Goal: Check status: Check status

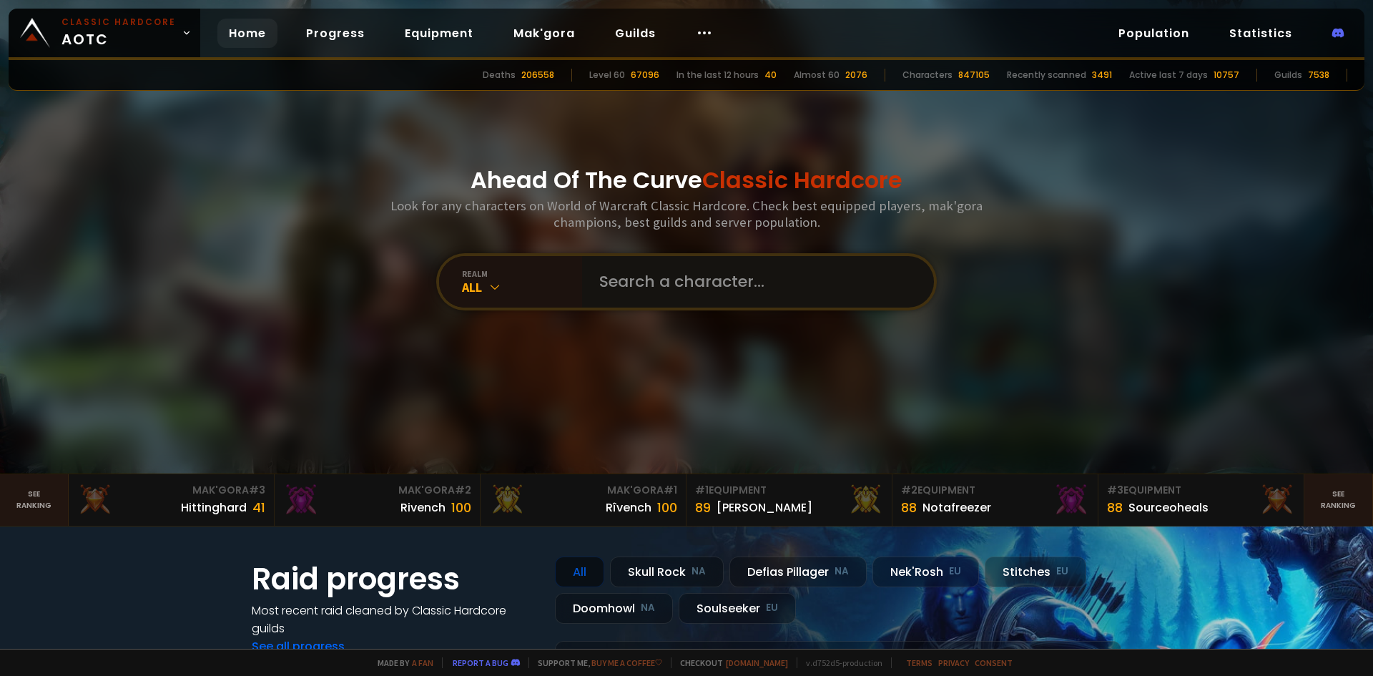
click at [724, 277] on input "text" at bounding box center [754, 281] width 326 height 51
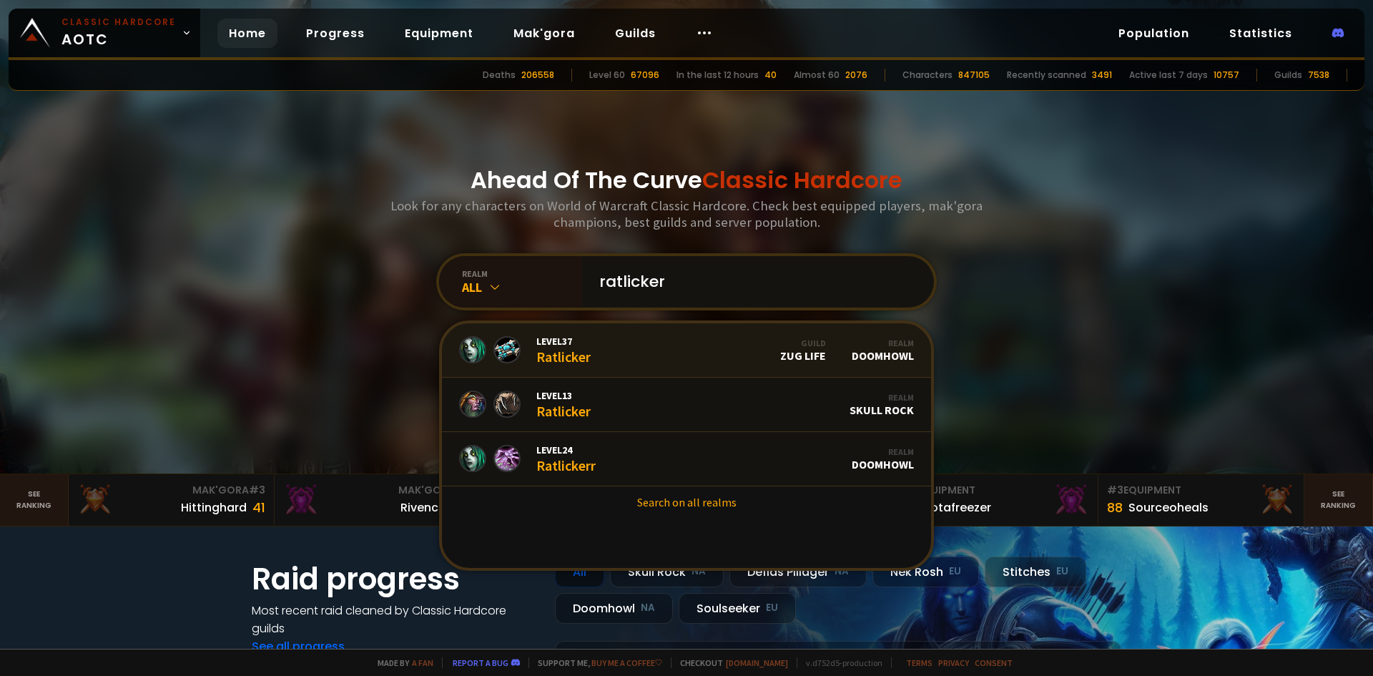
type input "ratlicker"
click at [657, 349] on link "Level 37 Ratlicker Guild Zug Life Realm Doomhowl" at bounding box center [686, 350] width 489 height 54
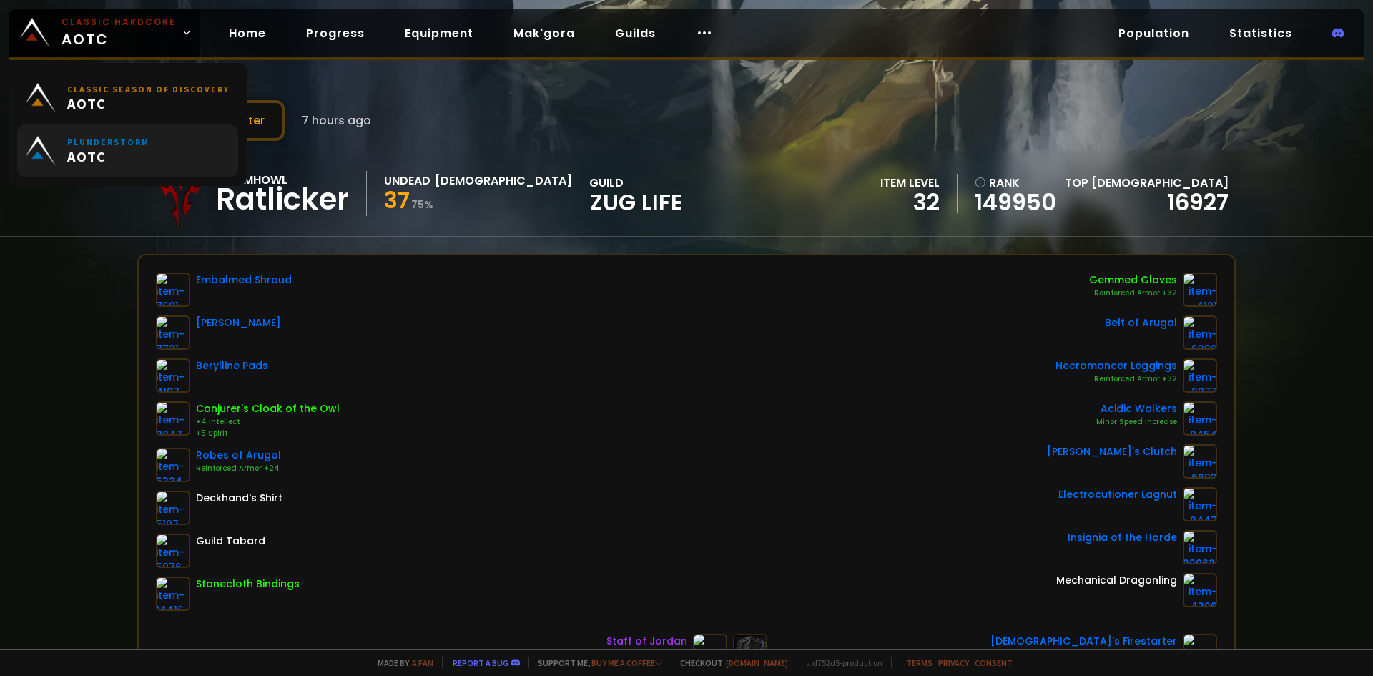
click at [210, 127] on link "Plunderstorm AOTC" at bounding box center [127, 150] width 221 height 53
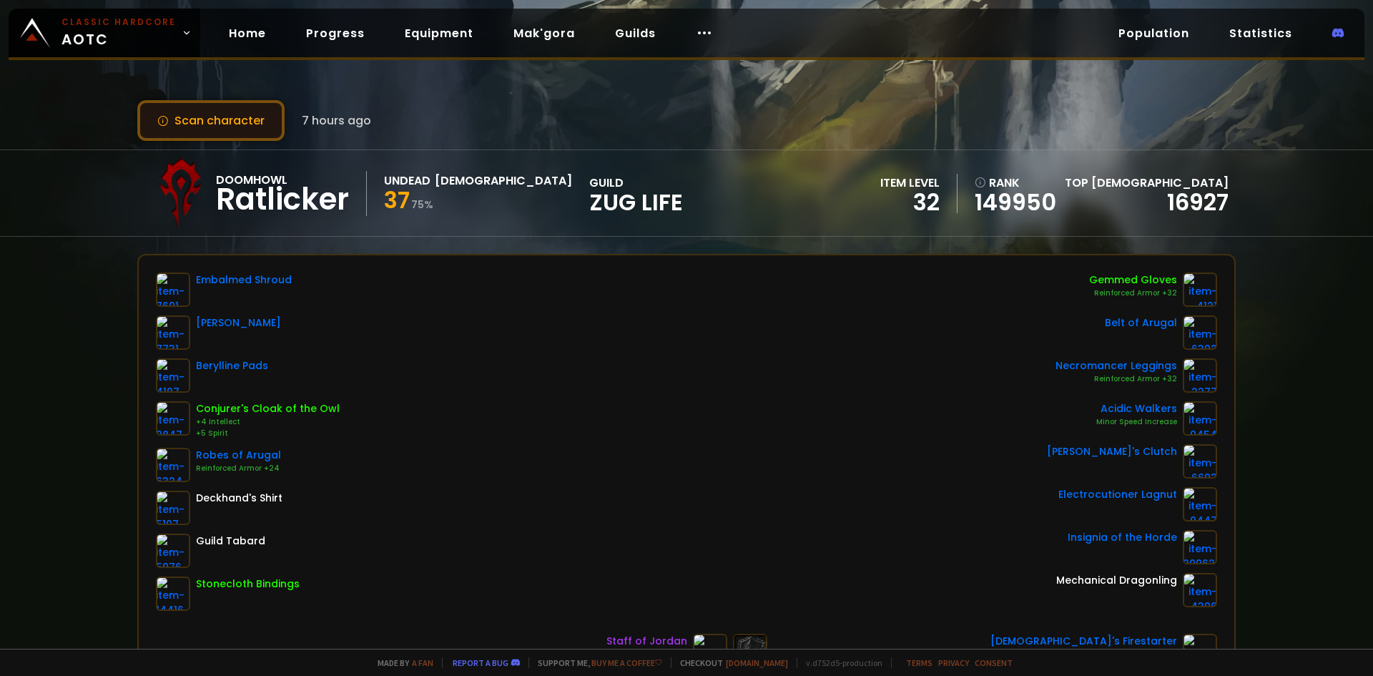
click at [241, 129] on button "Scan character" at bounding box center [210, 120] width 147 height 41
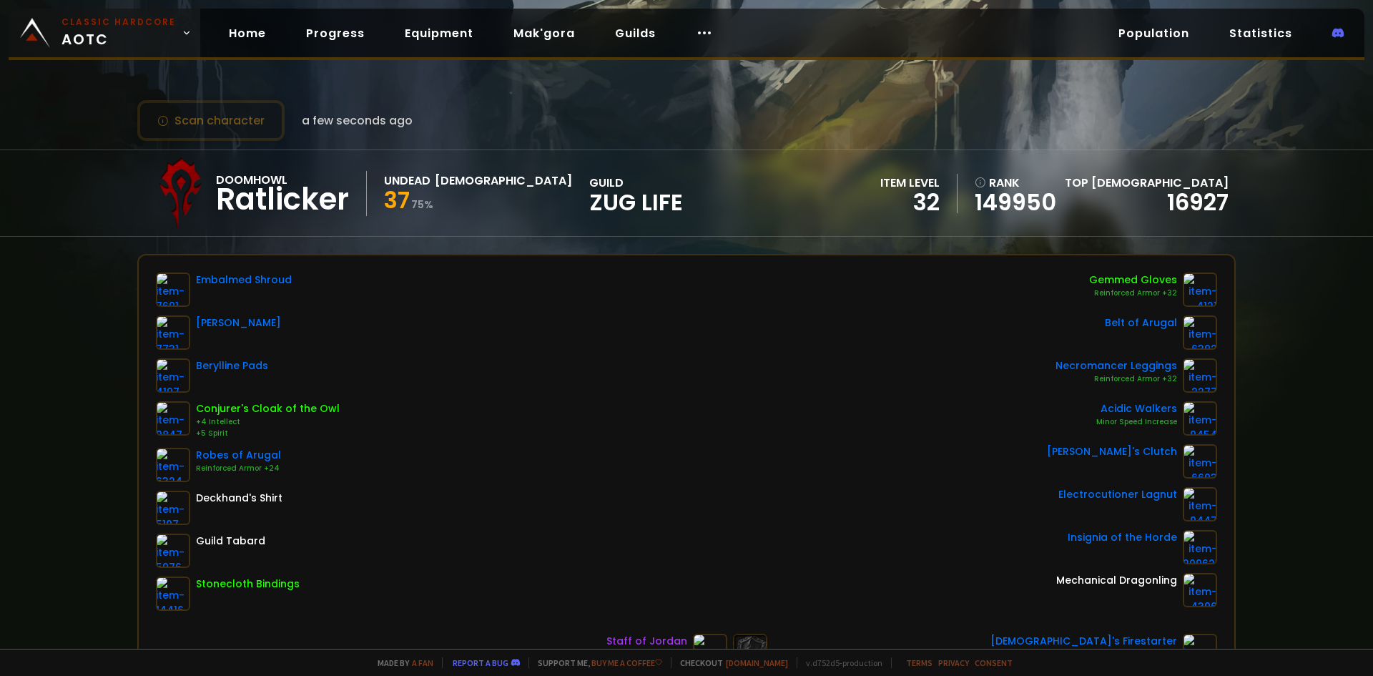
click at [122, 22] on small "Classic Hardcore" at bounding box center [118, 22] width 114 height 13
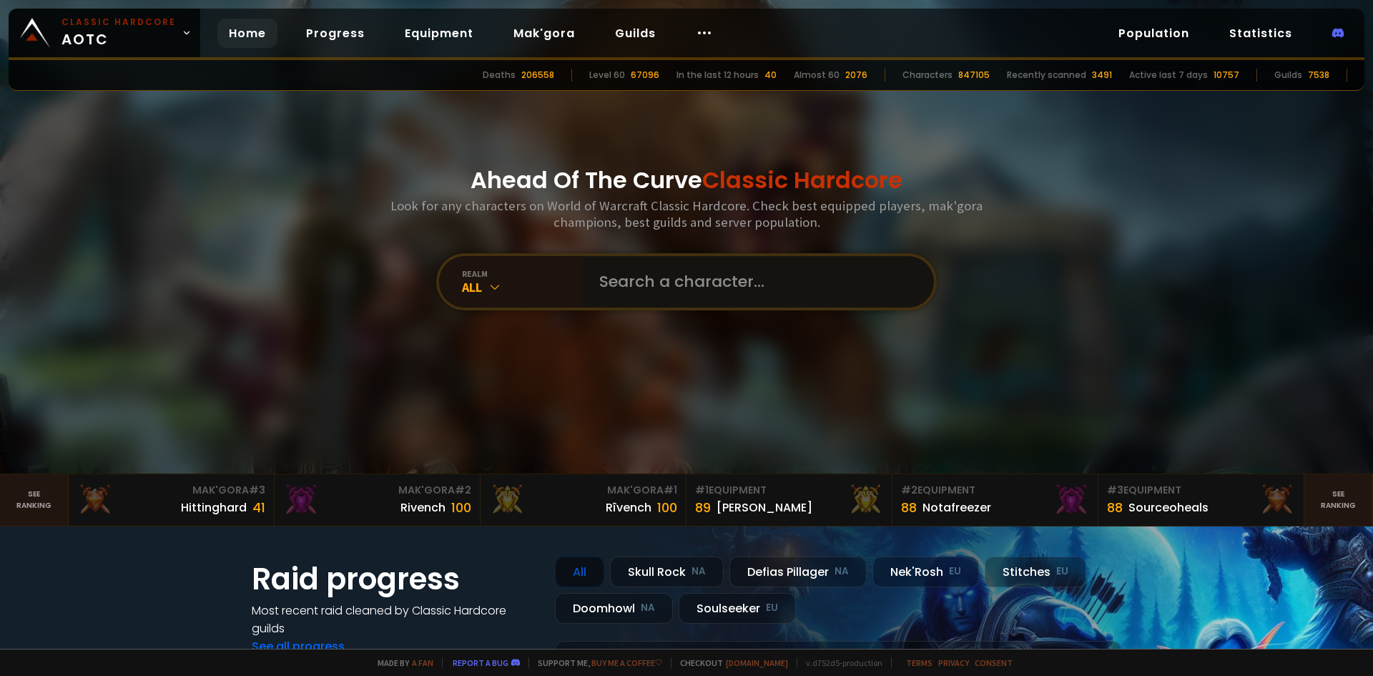
click at [661, 281] on input "text" at bounding box center [754, 281] width 326 height 51
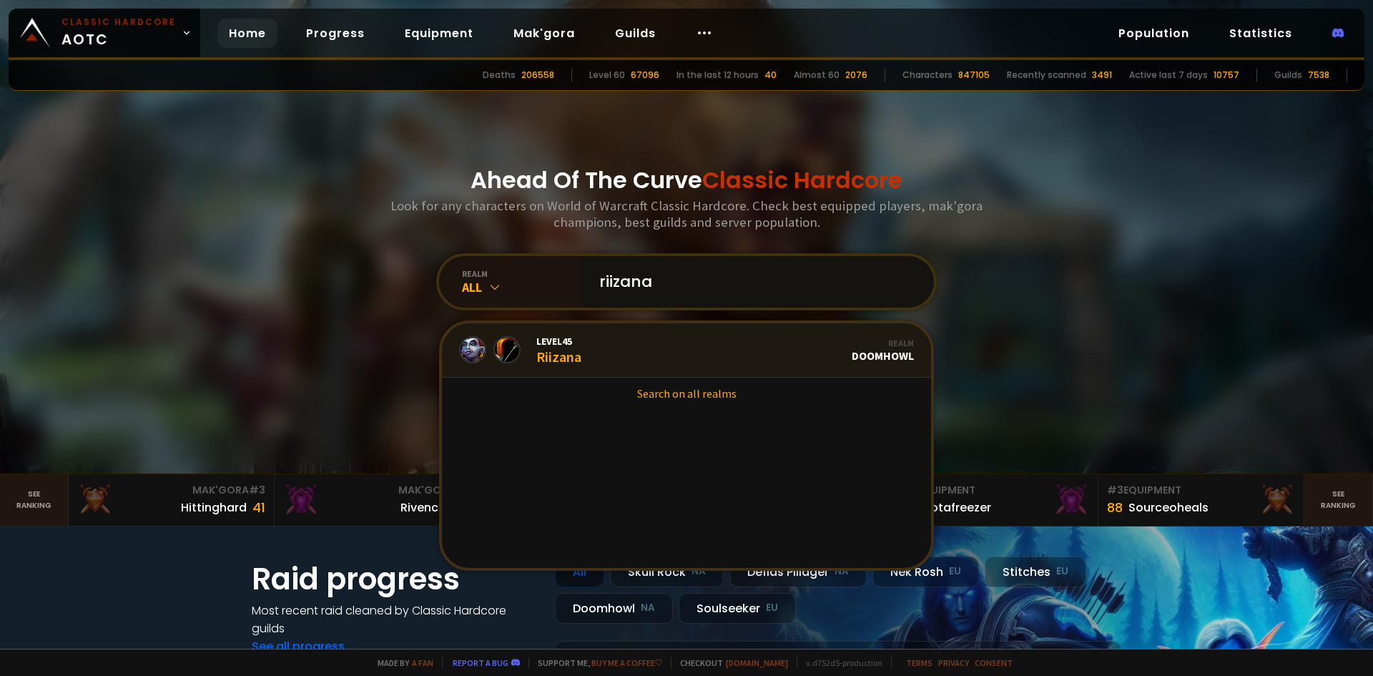
type input "riizana"
click at [666, 355] on link "Level 45 Riizana Realm Doomhowl" at bounding box center [686, 350] width 489 height 54
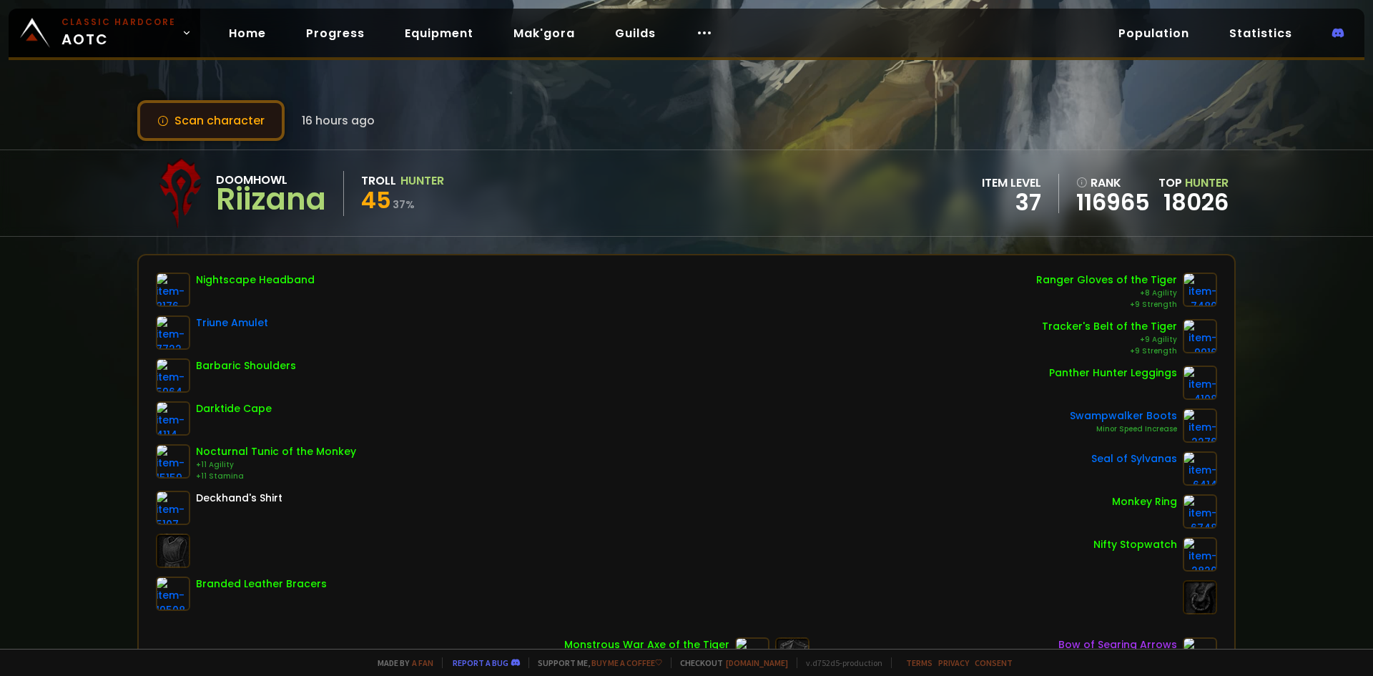
click at [248, 130] on button "Scan character" at bounding box center [210, 120] width 147 height 41
